Goal: Task Accomplishment & Management: Use online tool/utility

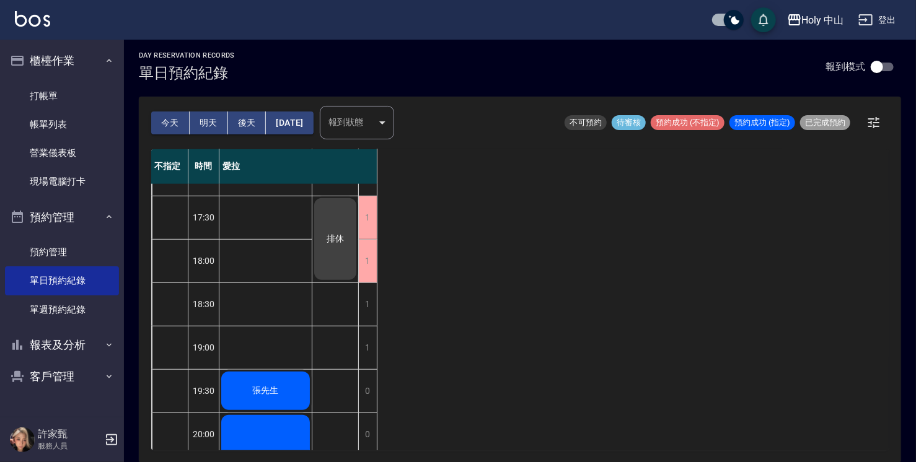
scroll to position [356, 0]
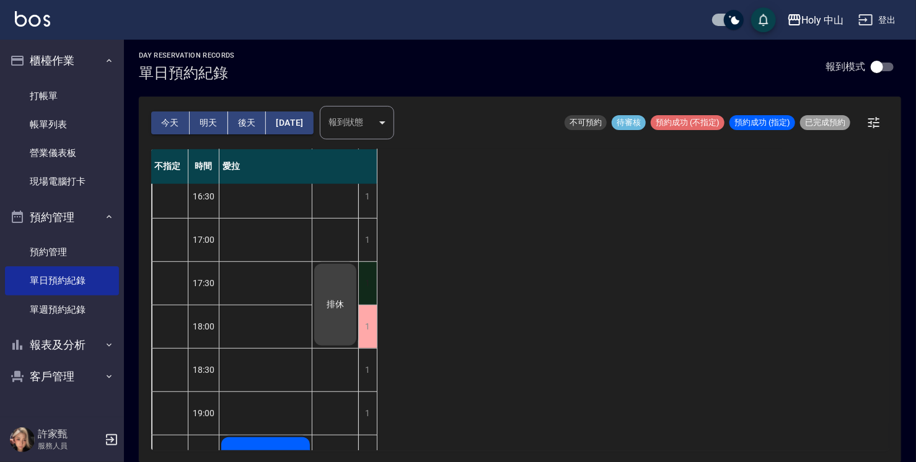
click at [370, 276] on div "1" at bounding box center [367, 283] width 19 height 43
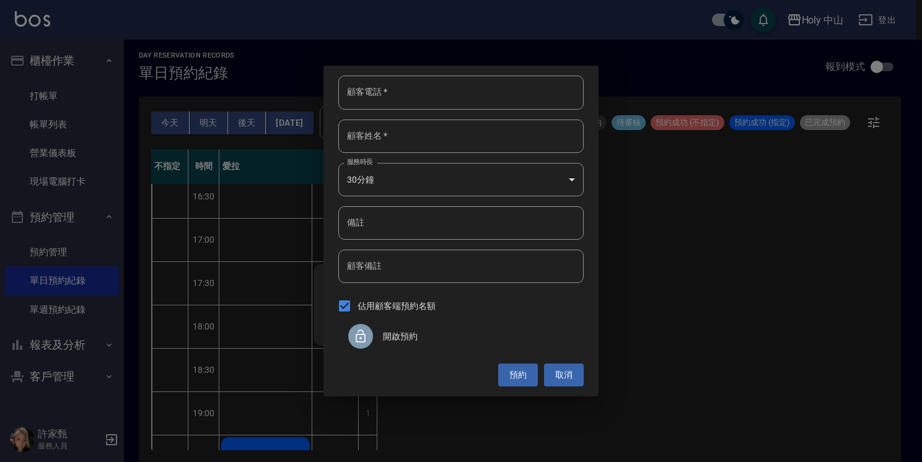
click at [395, 337] on span "開啟預約" at bounding box center [478, 336] width 191 height 13
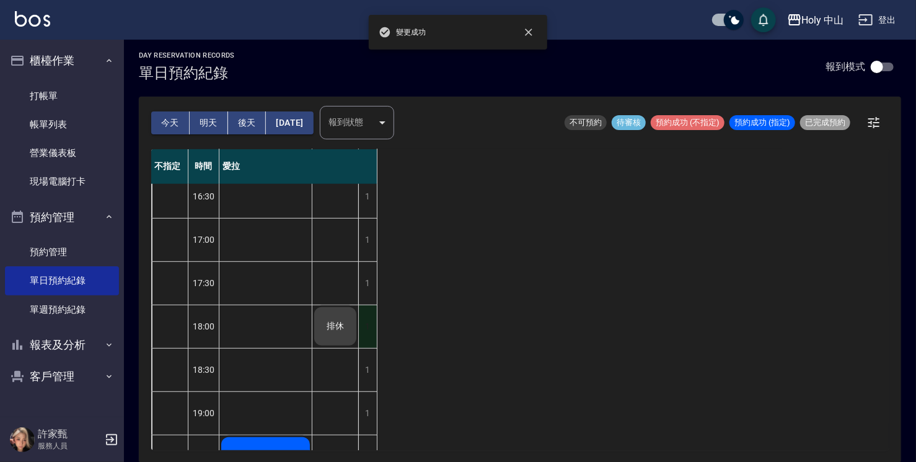
click at [367, 327] on div "1" at bounding box center [367, 326] width 19 height 43
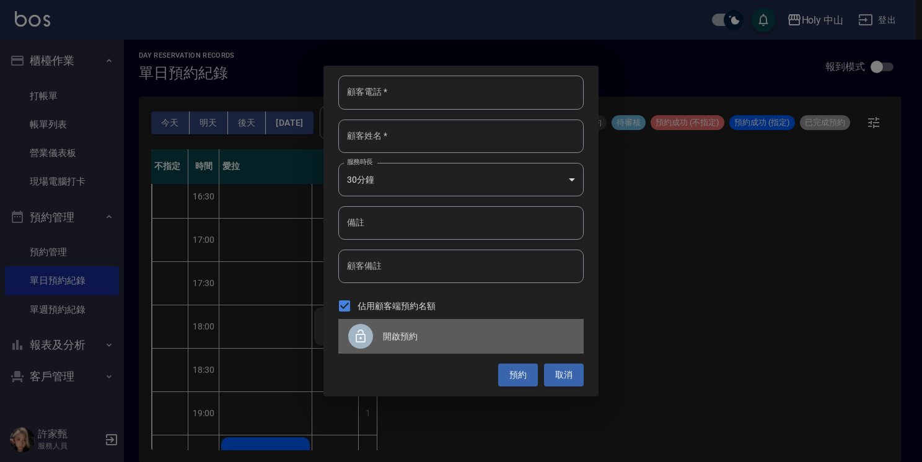
click at [394, 337] on span "開啟預約" at bounding box center [478, 336] width 191 height 13
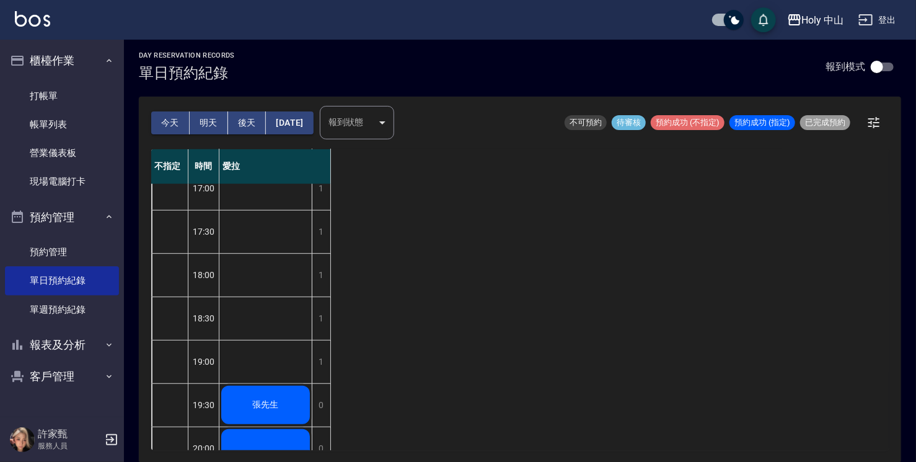
scroll to position [418, 0]
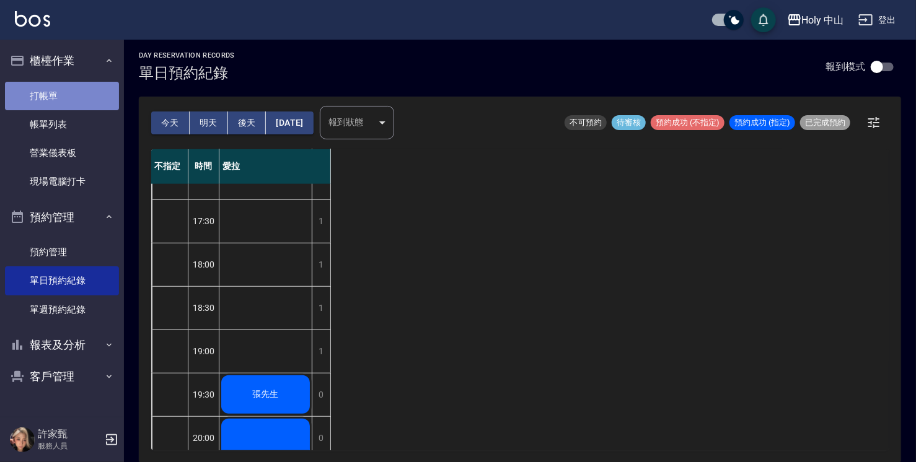
click at [68, 94] on link "打帳單" at bounding box center [62, 96] width 114 height 28
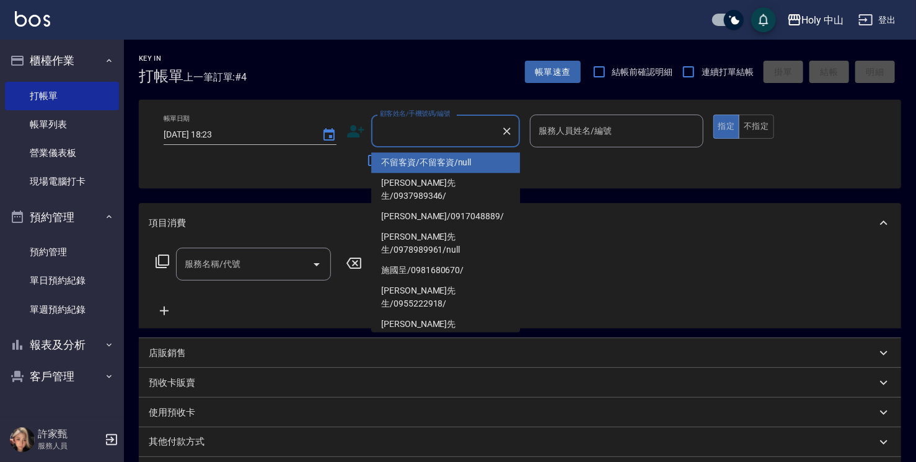
click at [405, 125] on input "顧客姓名/手機號碼/編號" at bounding box center [436, 131] width 119 height 22
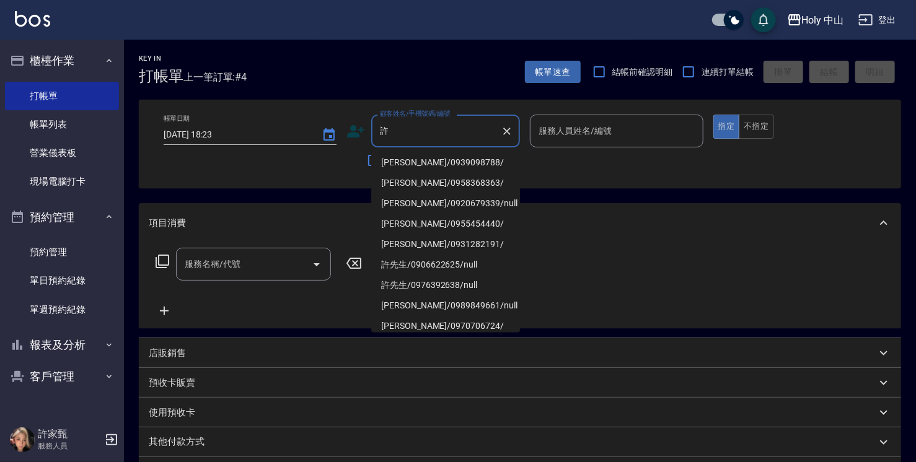
click at [405, 158] on li "[PERSON_NAME]/0939098788/" at bounding box center [445, 162] width 149 height 20
type input "[PERSON_NAME]/0939098788/"
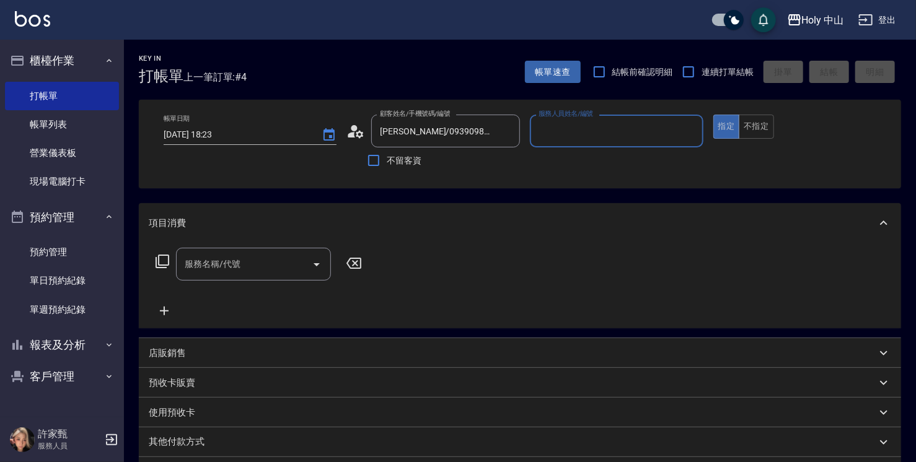
type input "愛拉(無代號)"
click at [215, 271] on input "服務名稱/代號" at bounding box center [244, 264] width 125 height 22
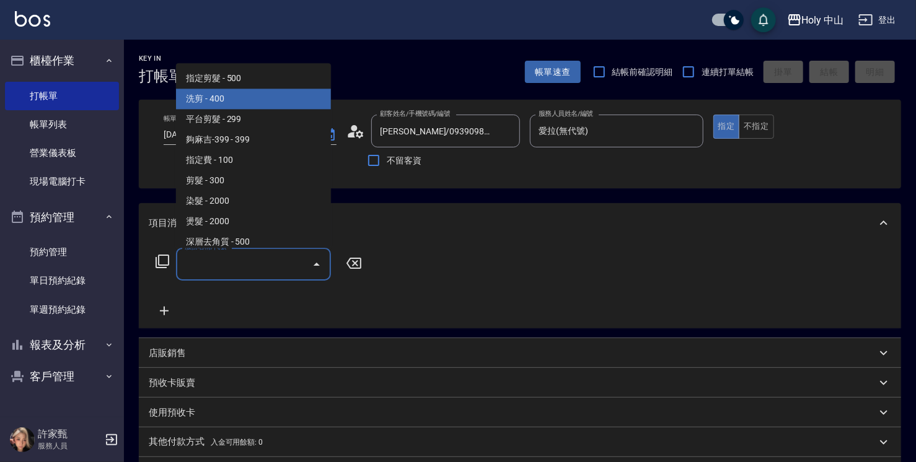
click at [292, 103] on span "洗剪 - 400" at bounding box center [253, 99] width 155 height 20
type input "洗剪(3)"
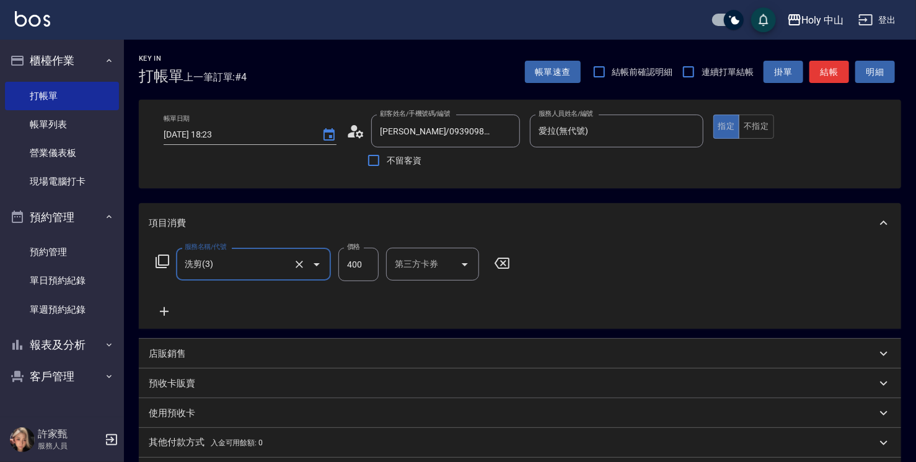
click at [352, 268] on input "400" at bounding box center [358, 264] width 40 height 33
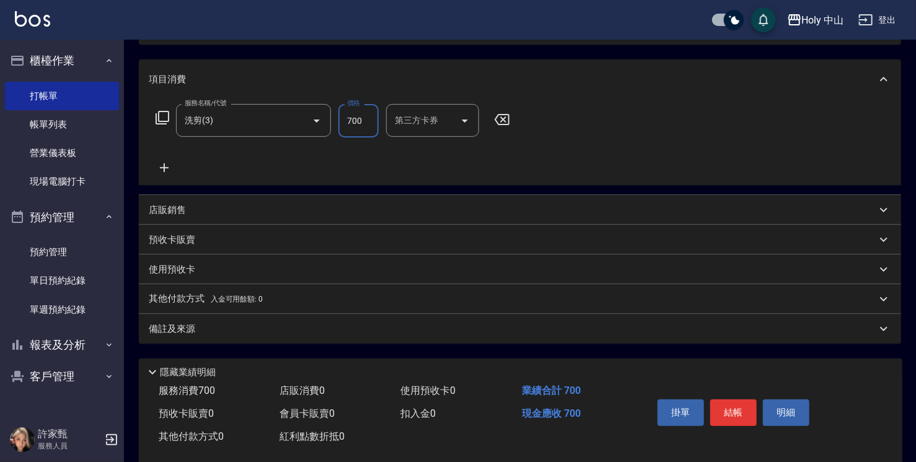
scroll to position [164, 0]
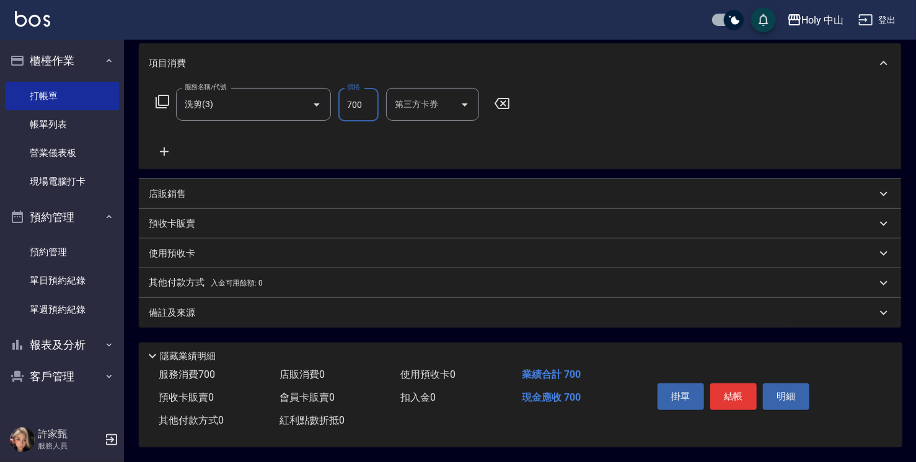
type input "700"
click at [245, 302] on div "備註及來源" at bounding box center [520, 313] width 762 height 30
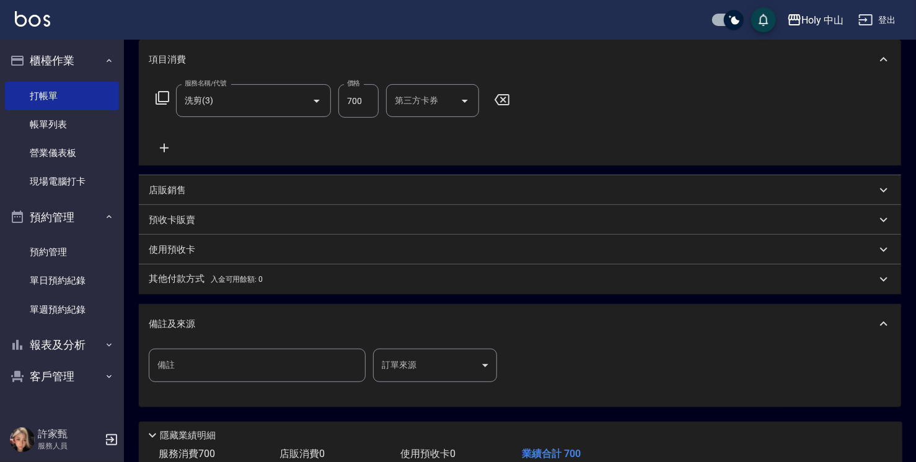
click at [405, 371] on body "Holy 中山 登出 櫃檯作業 打帳單 帳單列表 營業儀表板 現場電腦打卡 預約管理 預約管理 單日預約紀錄 單週預約紀錄 報表及分析 報表目錄 店家日報表 …" at bounding box center [458, 188] width 916 height 705
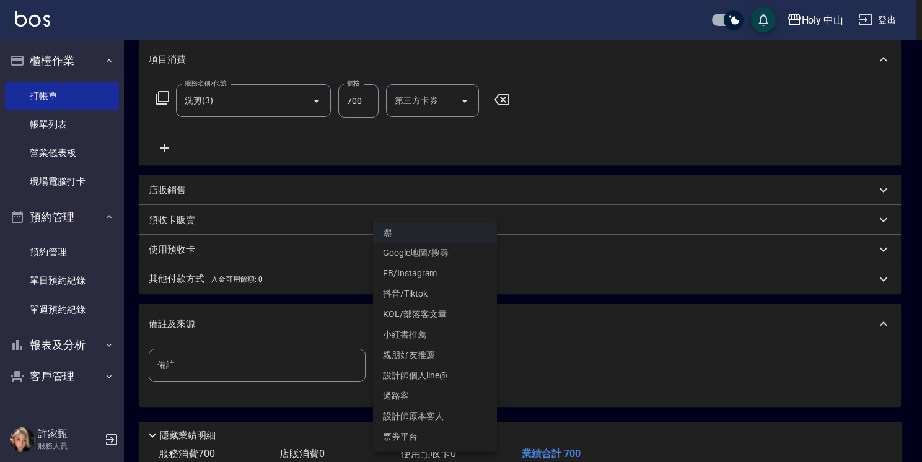
click at [417, 418] on li "設計師原本客人" at bounding box center [435, 416] width 124 height 20
type input "設計師原本客人"
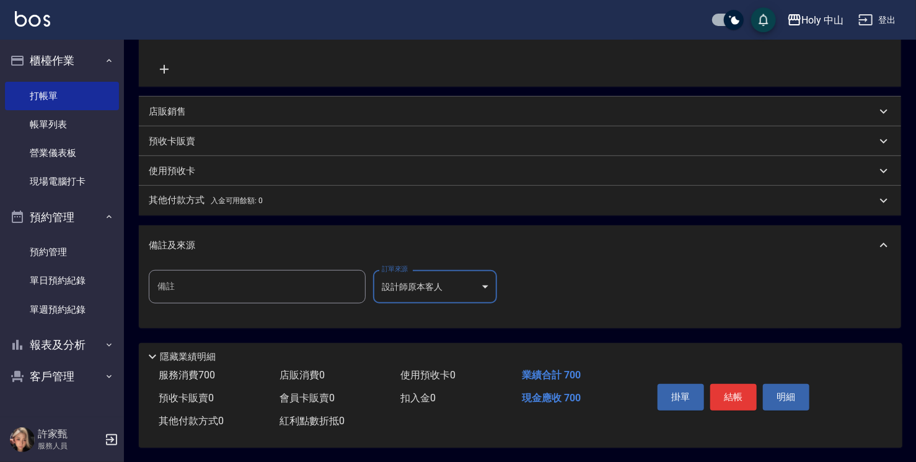
scroll to position [247, 0]
click at [734, 395] on button "結帳" at bounding box center [733, 397] width 46 height 26
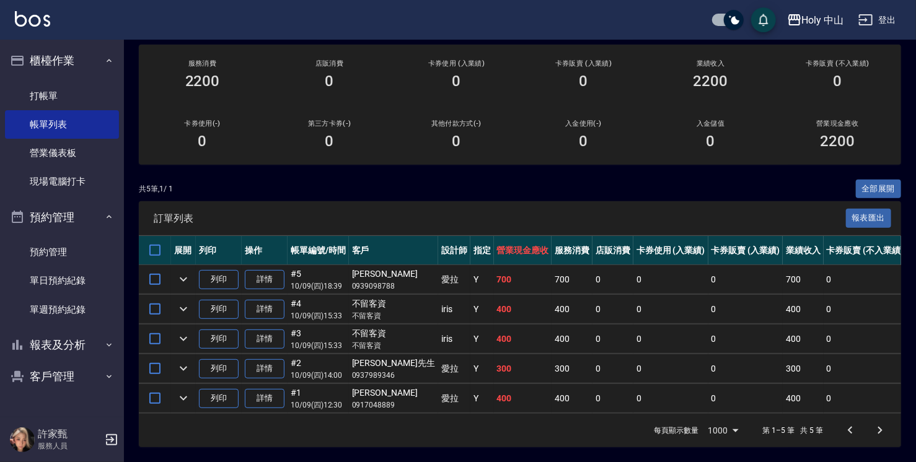
scroll to position [154, 0]
click at [63, 343] on button "報表及分析" at bounding box center [62, 345] width 114 height 32
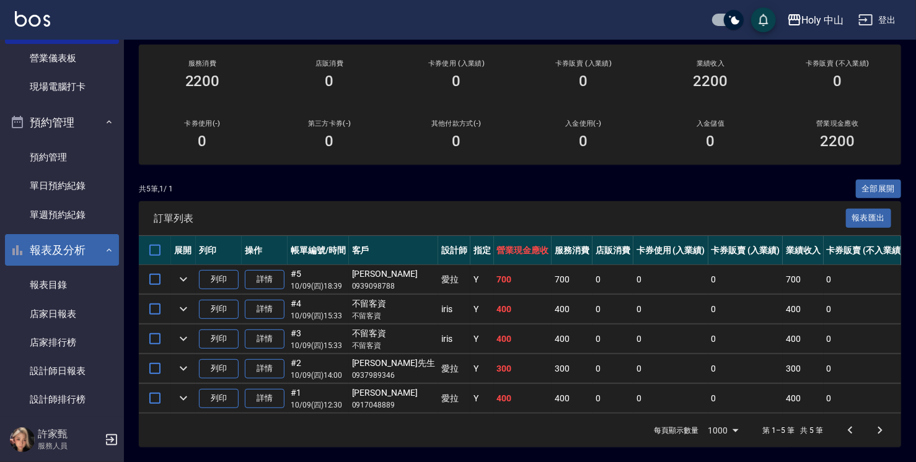
scroll to position [124, 0]
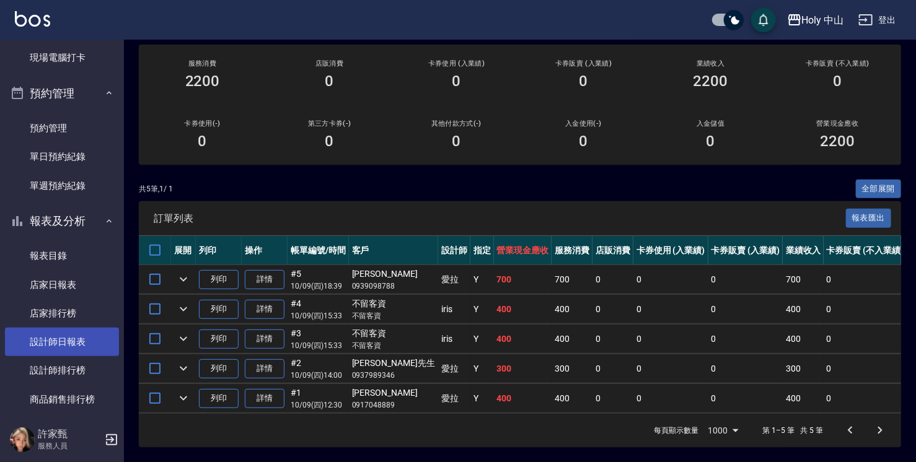
click at [77, 347] on link "設計師日報表" at bounding box center [62, 342] width 114 height 28
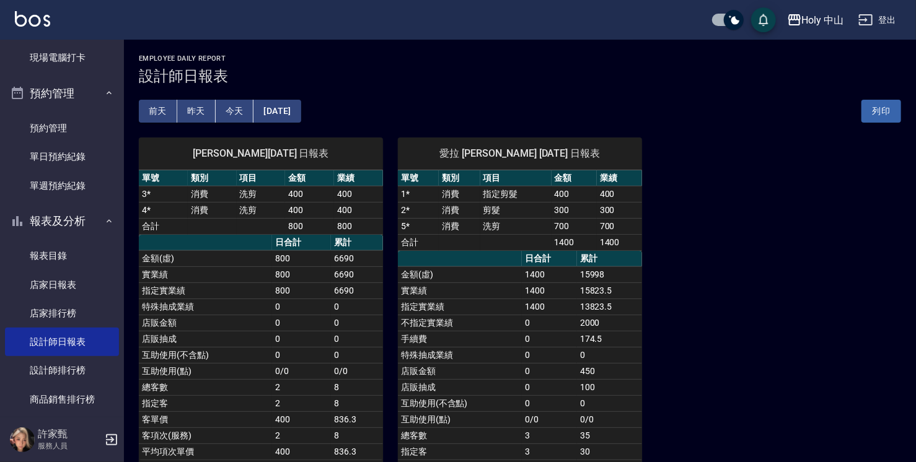
click at [300, 110] on button "[DATE]" at bounding box center [276, 111] width 47 height 23
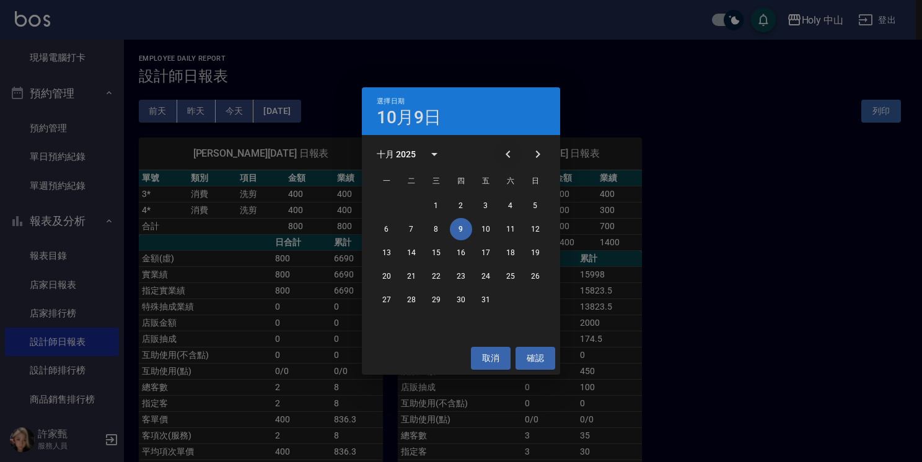
click at [504, 151] on icon "Previous month" at bounding box center [508, 154] width 15 height 15
click at [412, 227] on button "9" at bounding box center [411, 229] width 22 height 22
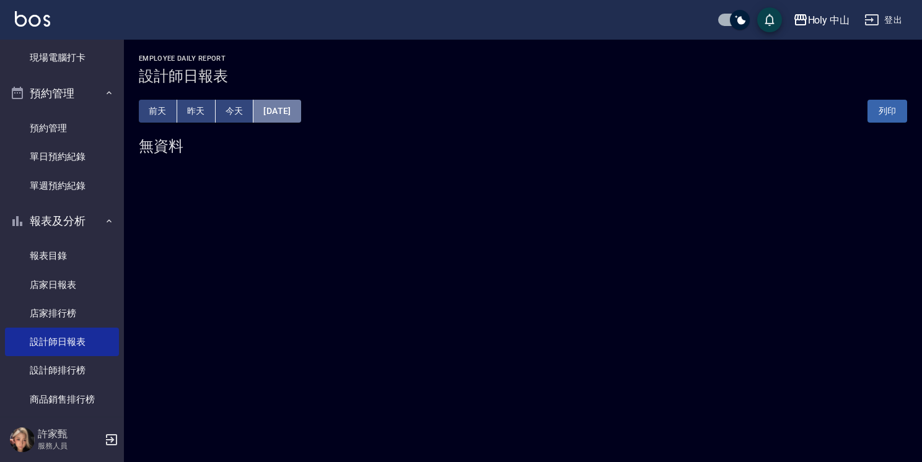
click at [288, 112] on button "[DATE]" at bounding box center [276, 111] width 47 height 23
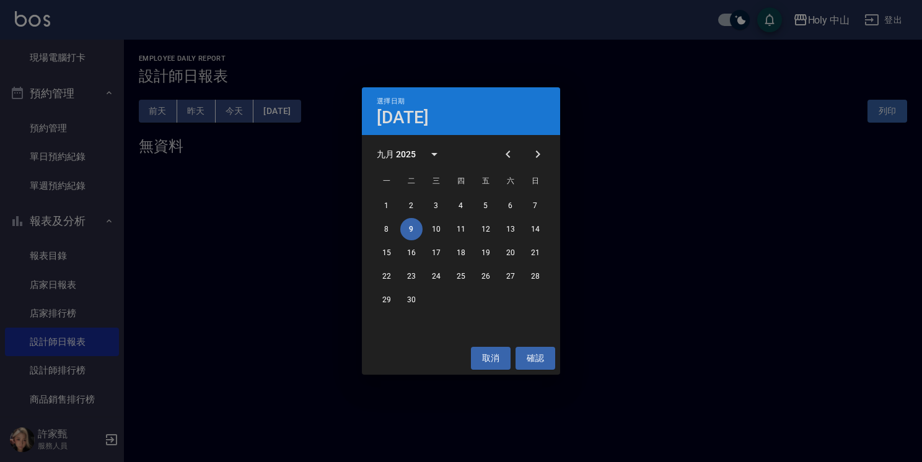
click at [217, 253] on div "選擇日期 [DATE] 九月 2025 一 二 三 四 五 六 日 1 2 3 4 5 6 7 8 9 10 11 12 13 14 15 16 17 18 …" at bounding box center [461, 231] width 922 height 462
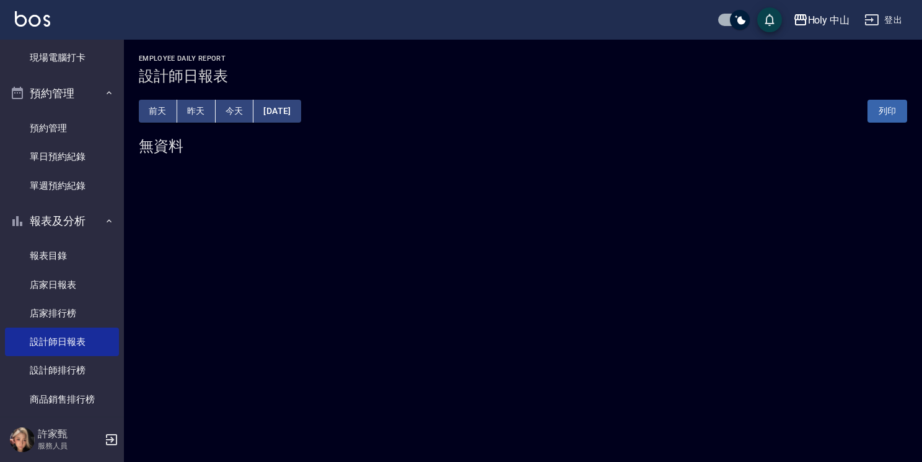
click at [290, 113] on button "[DATE]" at bounding box center [276, 111] width 47 height 23
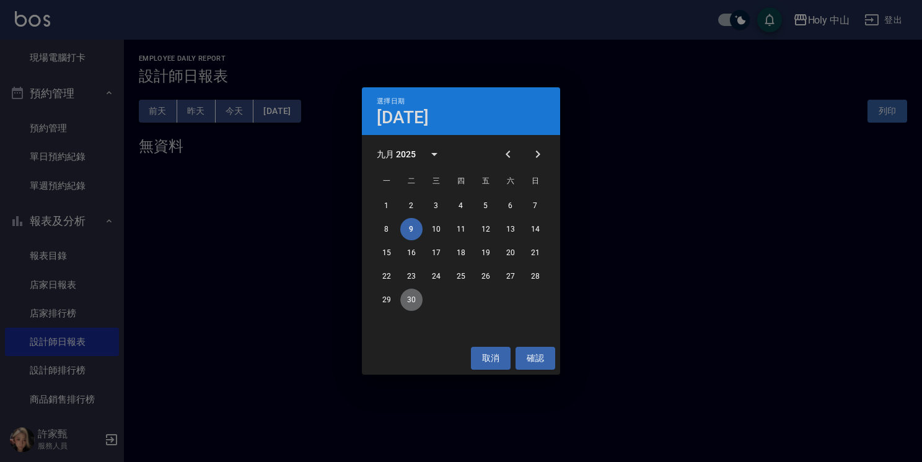
click at [410, 299] on button "30" at bounding box center [411, 300] width 22 height 22
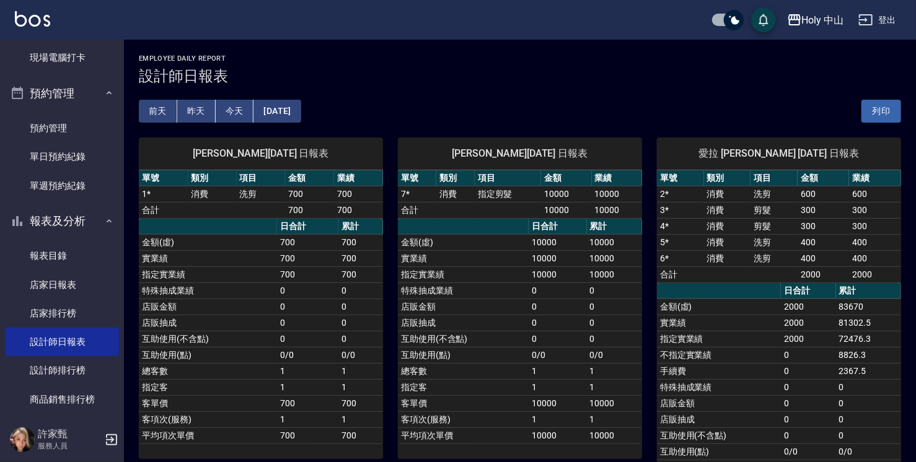
click at [285, 105] on button "[DATE]" at bounding box center [276, 111] width 47 height 23
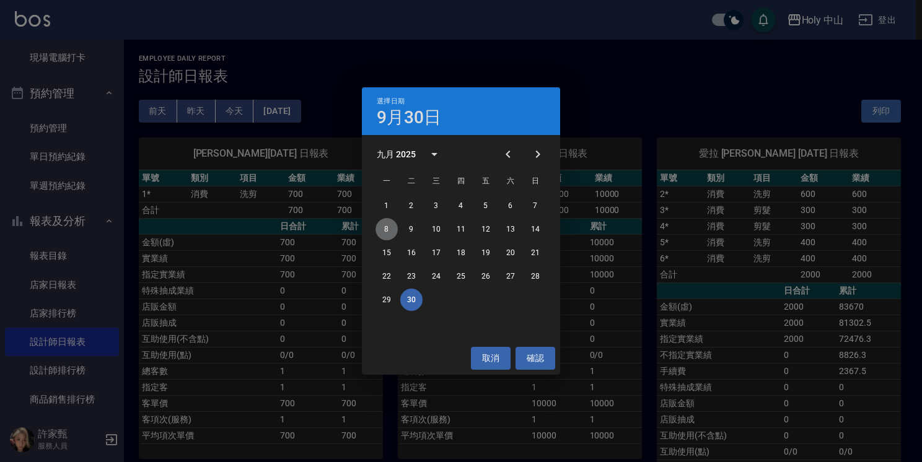
click at [387, 230] on button "8" at bounding box center [386, 229] width 22 height 22
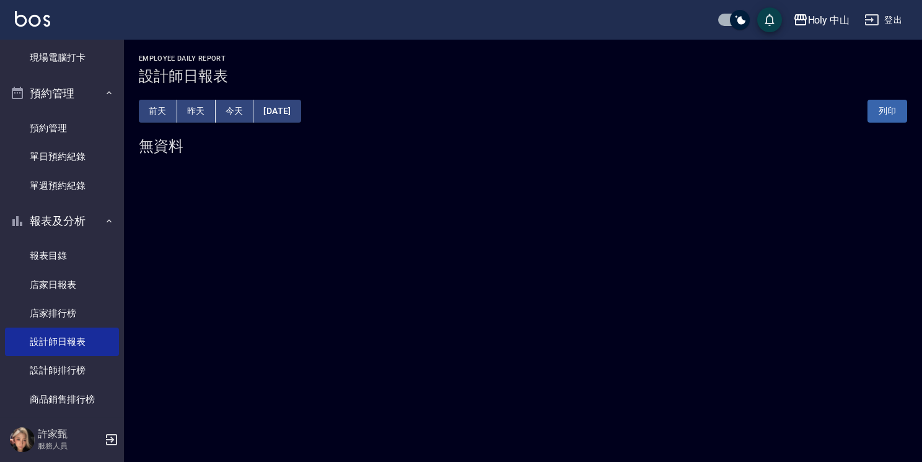
click at [297, 110] on button "[DATE]" at bounding box center [276, 111] width 47 height 23
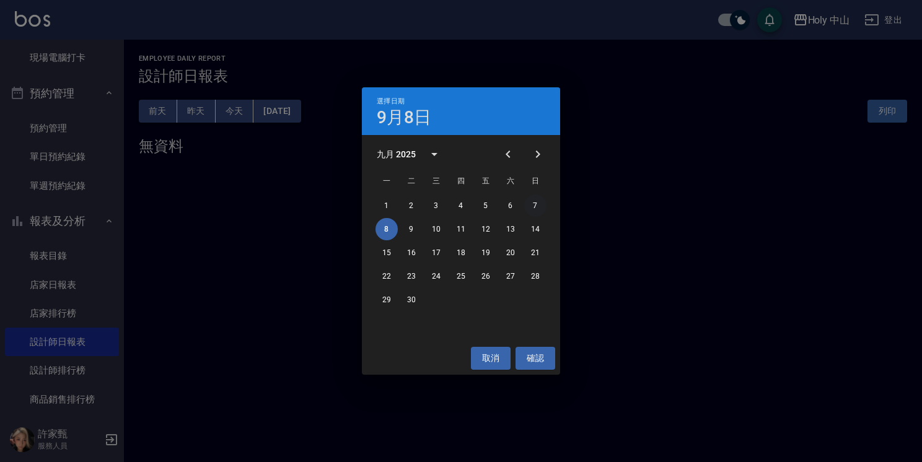
click at [533, 207] on button "7" at bounding box center [535, 206] width 22 height 22
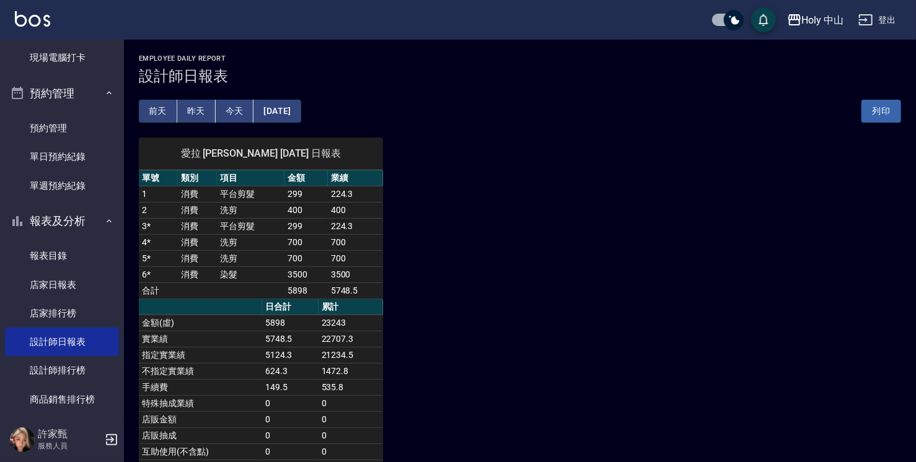
click at [229, 113] on button "今天" at bounding box center [235, 111] width 38 height 23
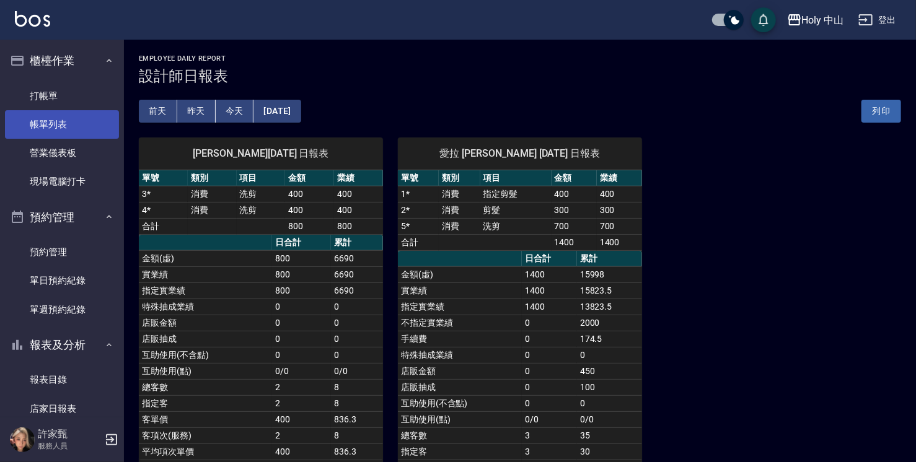
drag, startPoint x: 72, startPoint y: 118, endPoint x: 70, endPoint y: 110, distance: 8.3
click at [72, 118] on link "帳單列表" at bounding box center [62, 124] width 114 height 28
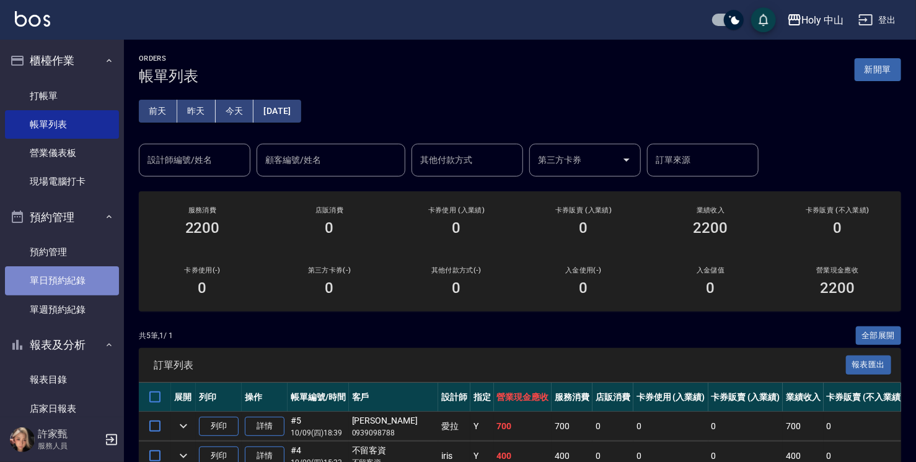
click at [81, 281] on link "單日預約紀錄" at bounding box center [62, 280] width 114 height 28
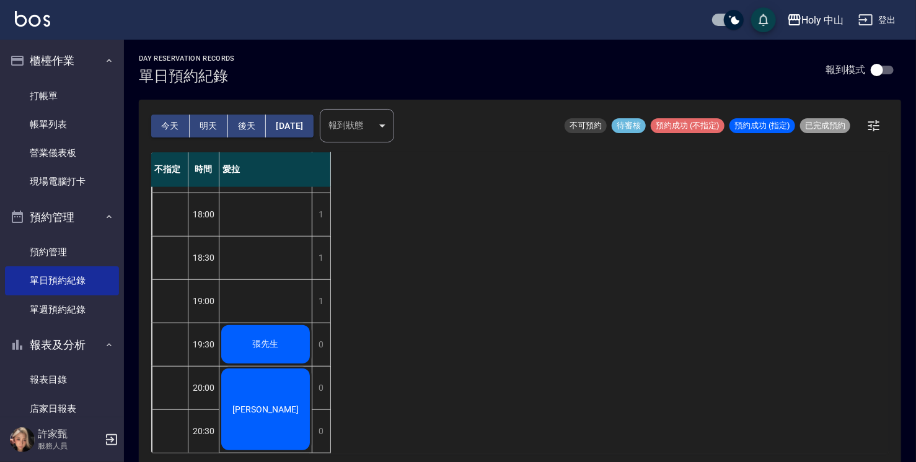
scroll to position [3, 0]
